Goal: Task Accomplishment & Management: Manage account settings

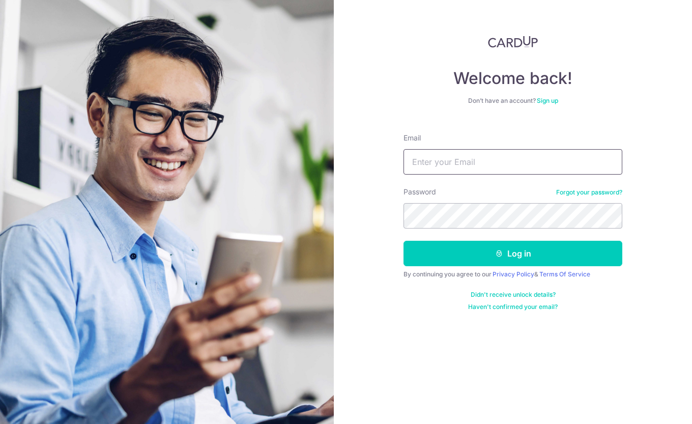
drag, startPoint x: 0, startPoint y: 0, endPoint x: 435, endPoint y: 156, distance: 462.5
click at [435, 156] on input "Email" at bounding box center [513, 161] width 219 height 25
type input "[EMAIL_ADDRESS][DOMAIN_NAME]"
click at [530, 248] on button "Log in" at bounding box center [513, 253] width 219 height 25
